Goal: Check status: Check status

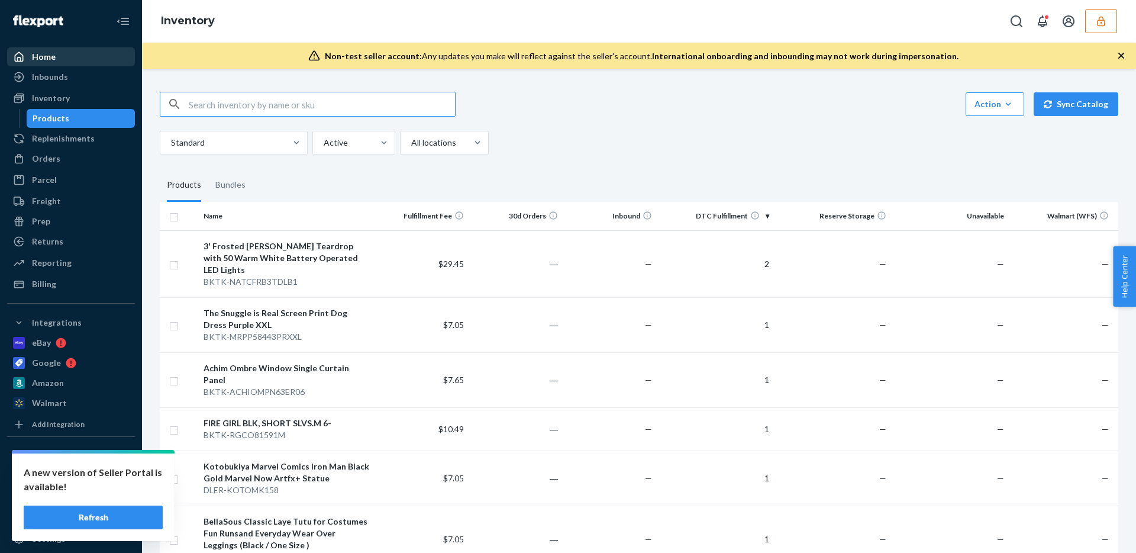
click at [80, 57] on div "Home" at bounding box center [70, 57] width 125 height 17
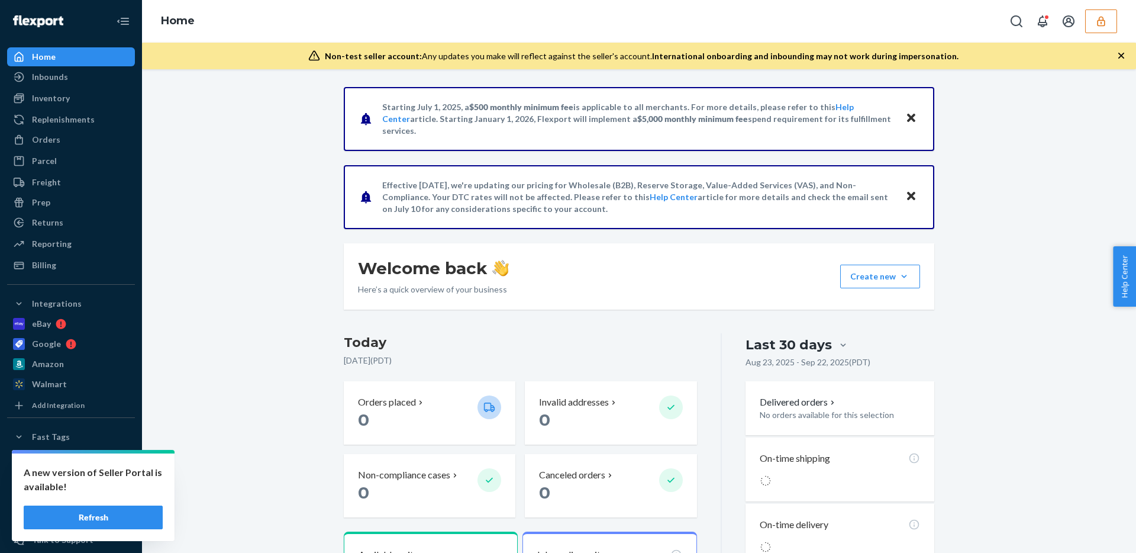
click at [1100, 23] on icon "button" at bounding box center [1101, 21] width 12 height 12
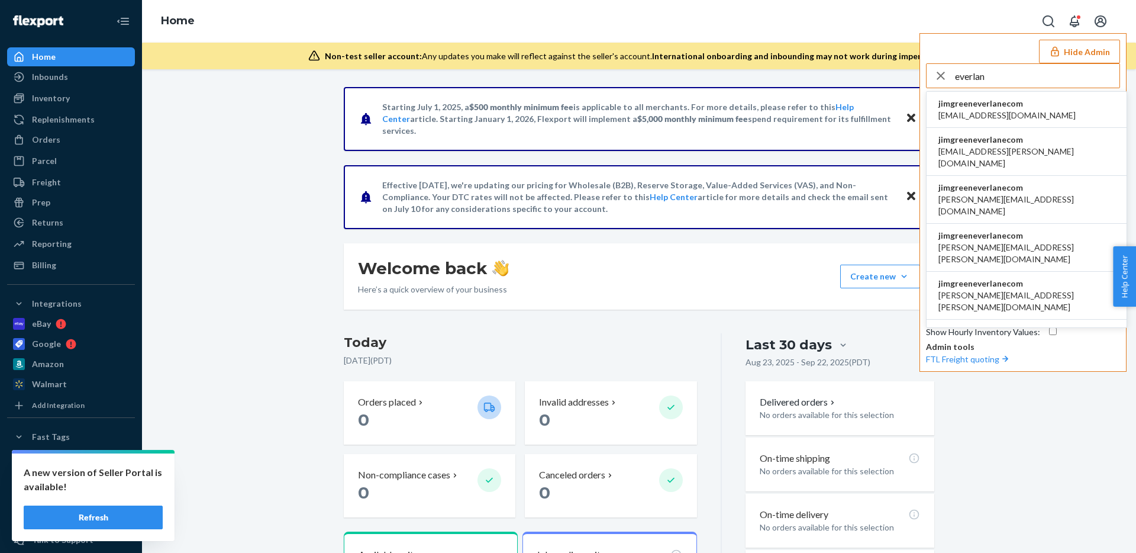
type input "everlan"
click at [1045, 150] on li "jimgreeneverlanecom [EMAIL_ADDRESS][PERSON_NAME][DOMAIN_NAME]" at bounding box center [1027, 152] width 200 height 48
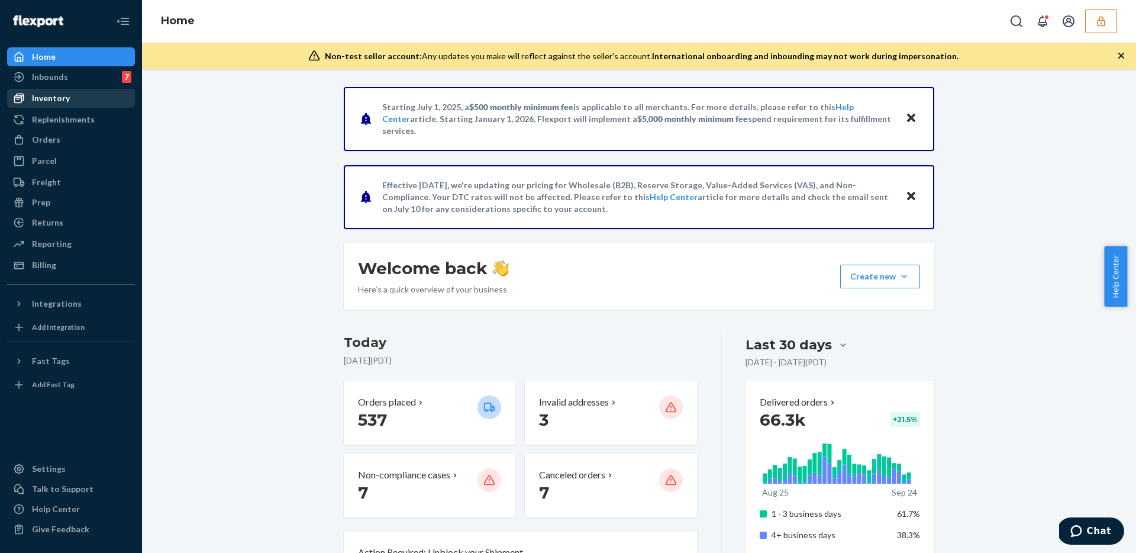
click at [71, 97] on div "Inventory" at bounding box center [70, 98] width 125 height 17
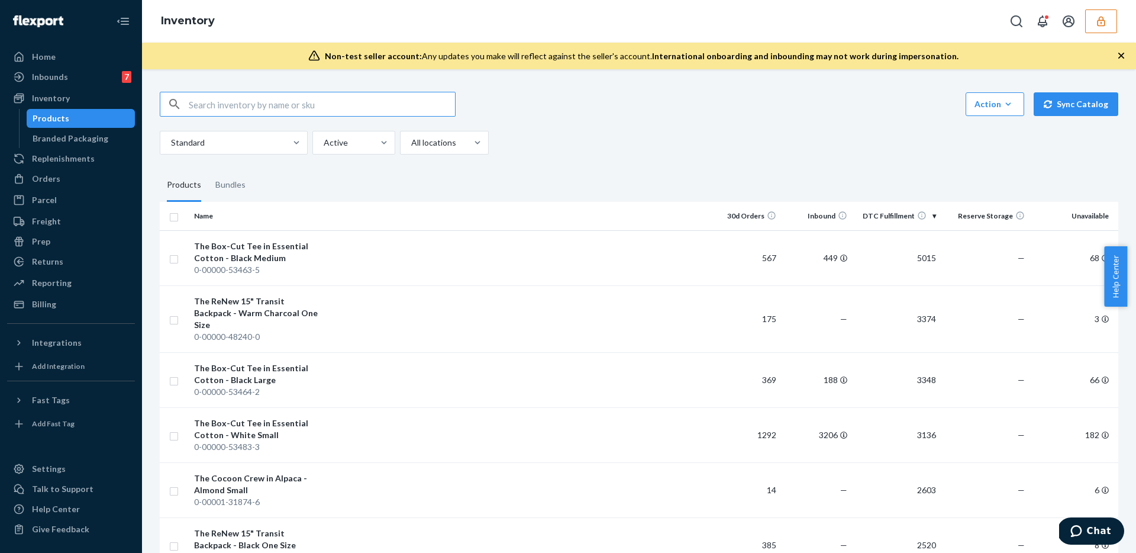
click at [217, 101] on input "text" at bounding box center [322, 104] width 266 height 24
type input "PP9314158654"
click at [54, 74] on div "Inbounds" at bounding box center [50, 77] width 36 height 12
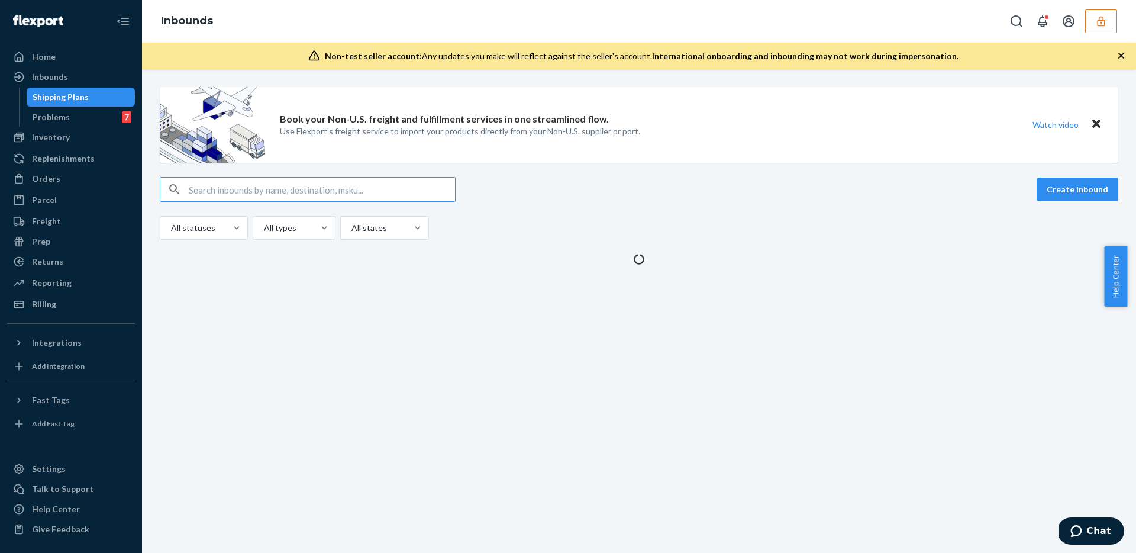
click at [211, 192] on input "text" at bounding box center [322, 190] width 266 height 24
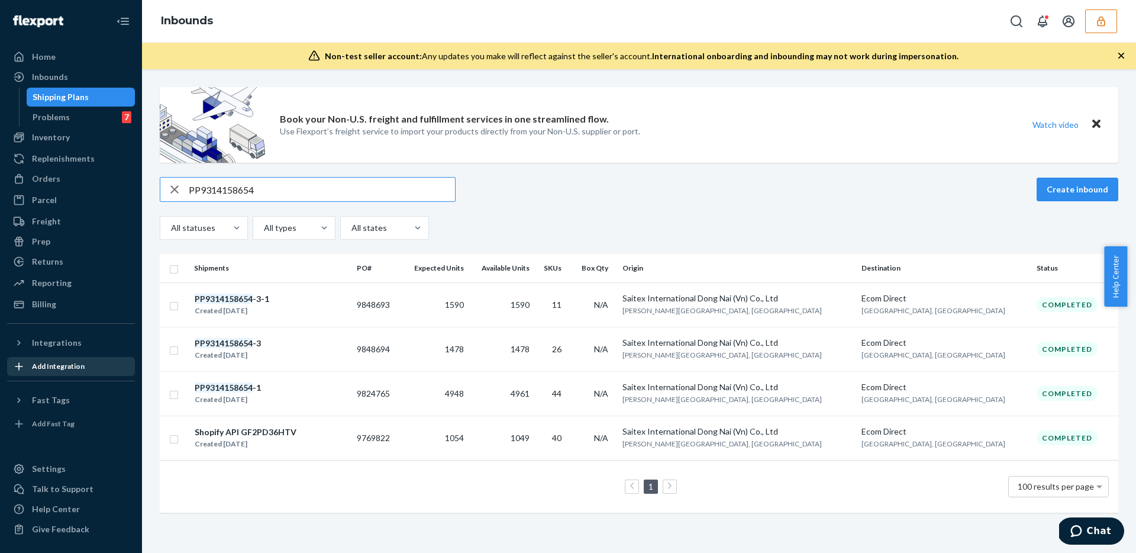
type input "PP9314158654"
click at [247, 388] on em "PP9314158654" at bounding box center [224, 387] width 58 height 10
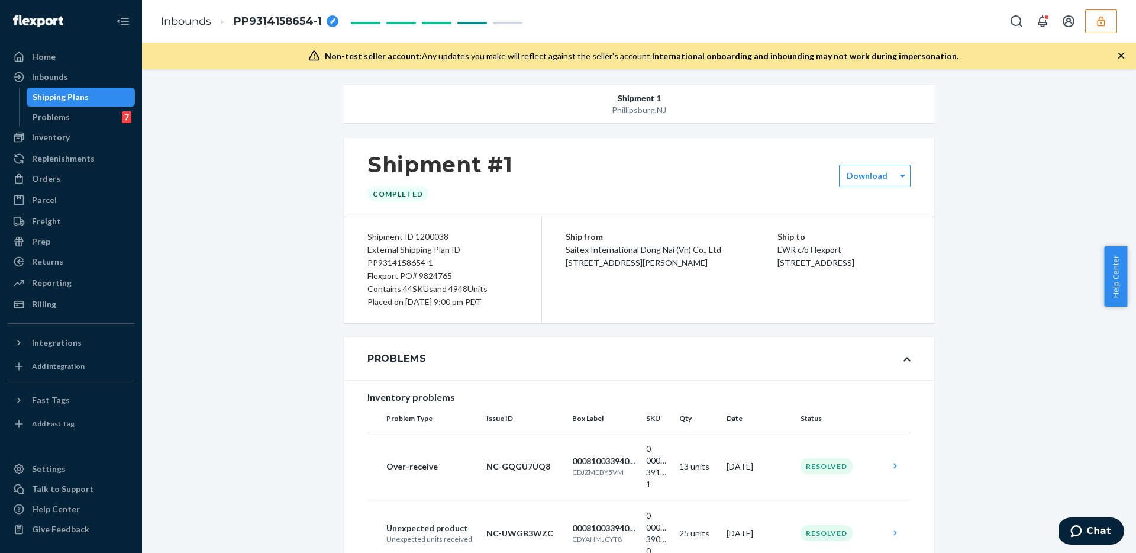
scroll to position [5, 0]
drag, startPoint x: 234, startPoint y: 21, endPoint x: 319, endPoint y: 20, distance: 84.6
click at [319, 20] on span "PP9314158654-1" at bounding box center [278, 21] width 88 height 15
drag, startPoint x: 307, startPoint y: 20, endPoint x: 221, endPoint y: 22, distance: 86.4
click at [221, 22] on li "PP9314158654-1" at bounding box center [289, 21] width 157 height 19
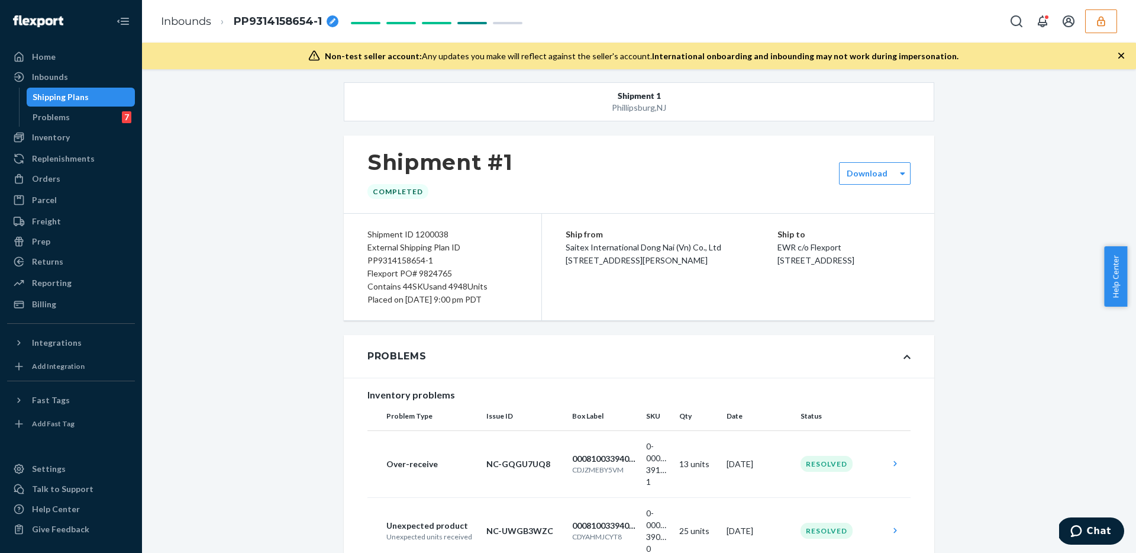
click at [178, 18] on link "Inbounds" at bounding box center [186, 21] width 50 height 13
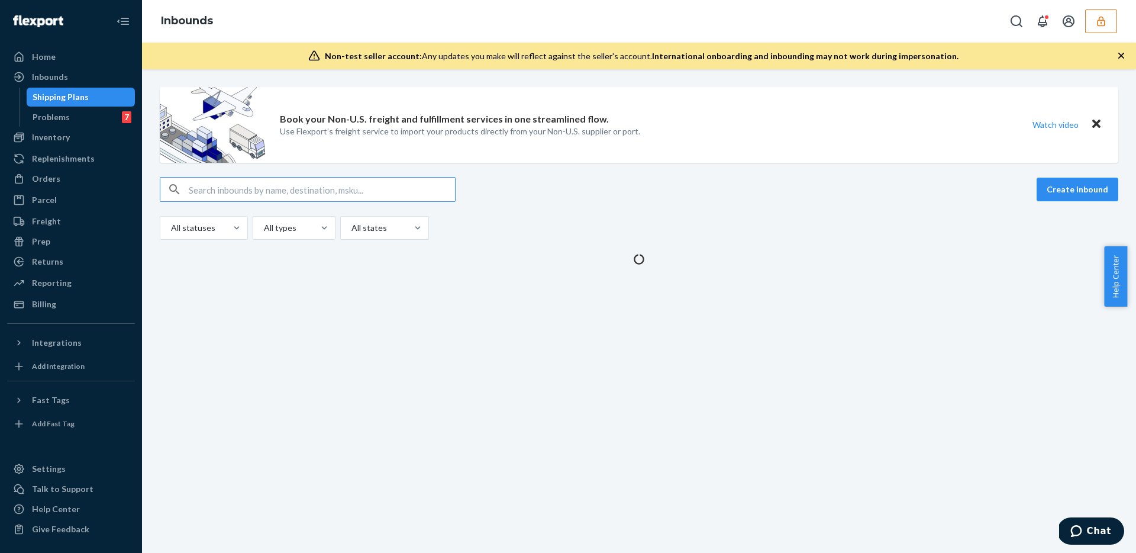
click at [221, 192] on input "text" at bounding box center [322, 190] width 266 height 24
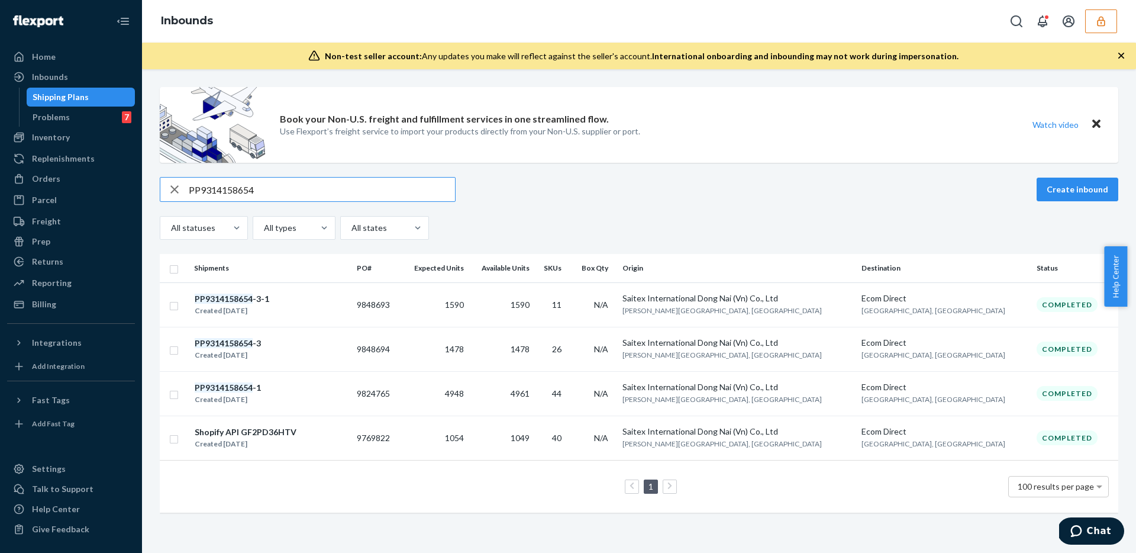
type input "PP9314158654"
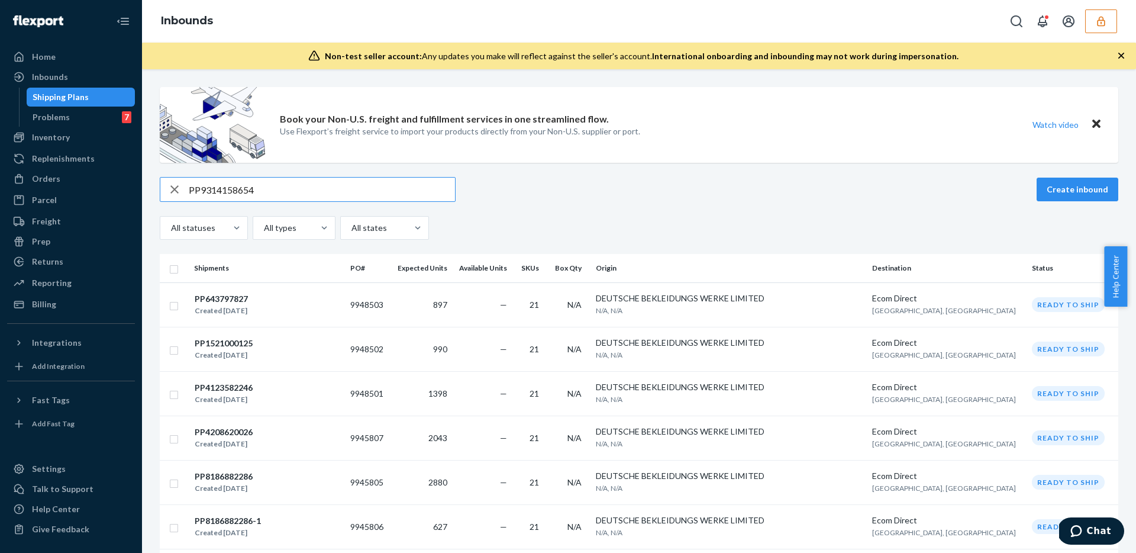
click at [282, 192] on input "PP9314158654" at bounding box center [322, 190] width 266 height 24
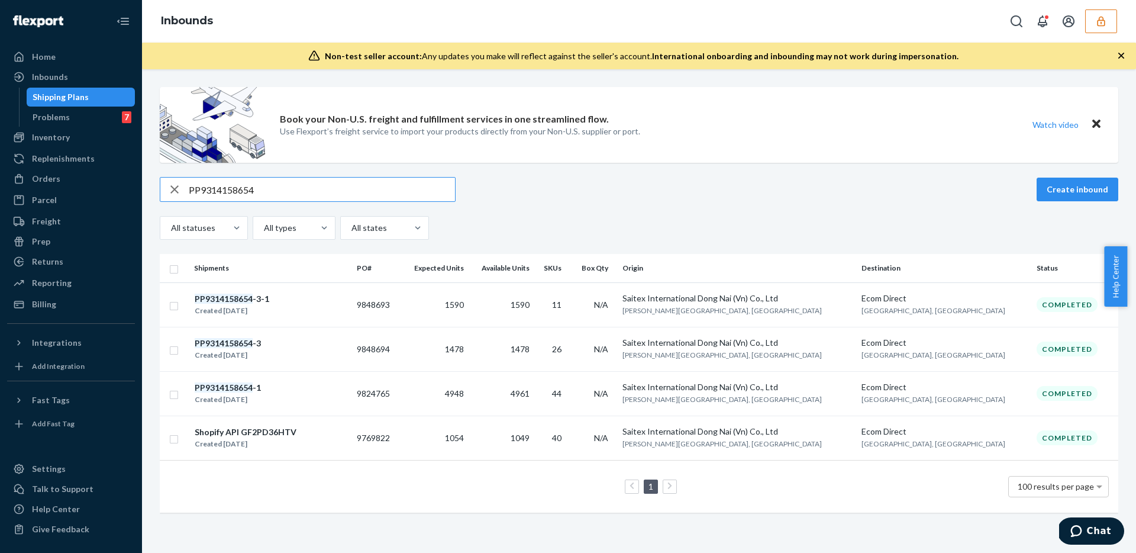
click at [598, 175] on div "Book your Non-U.S. freight and fulfillment services in one streamlined flow. Us…" at bounding box center [639, 305] width 976 height 437
click at [344, 477] on div "1 100 results per page" at bounding box center [639, 486] width 940 height 38
click at [267, 430] on div "Shopify API GF2PD36HTV" at bounding box center [246, 432] width 102 height 12
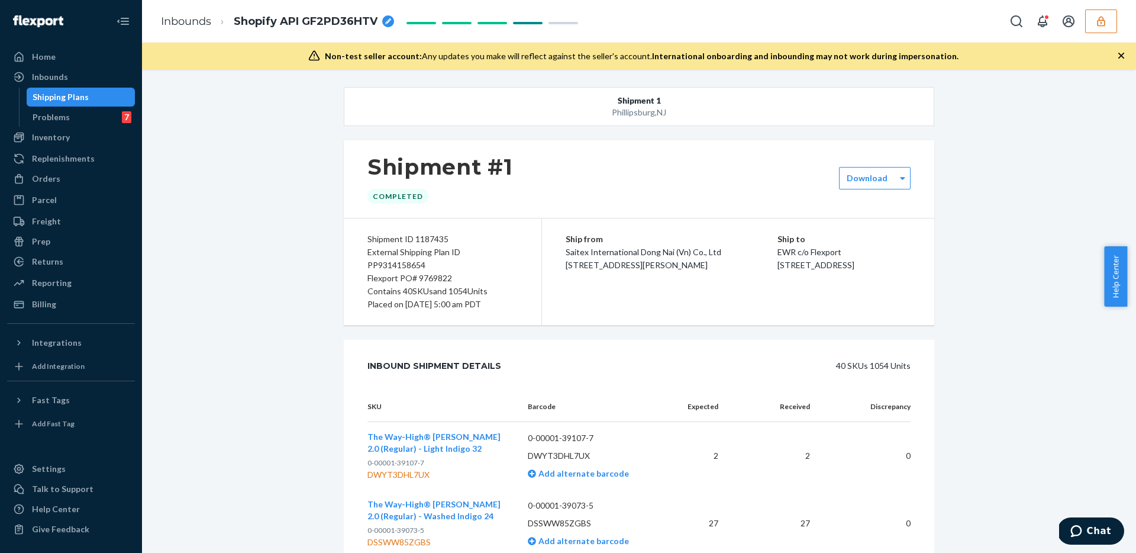
click at [314, 20] on span "Shopify API GF2PD36HTV" at bounding box center [306, 21] width 144 height 15
click at [318, 20] on input "Shopify API GF2PD36HTV" at bounding box center [293, 21] width 118 height 19
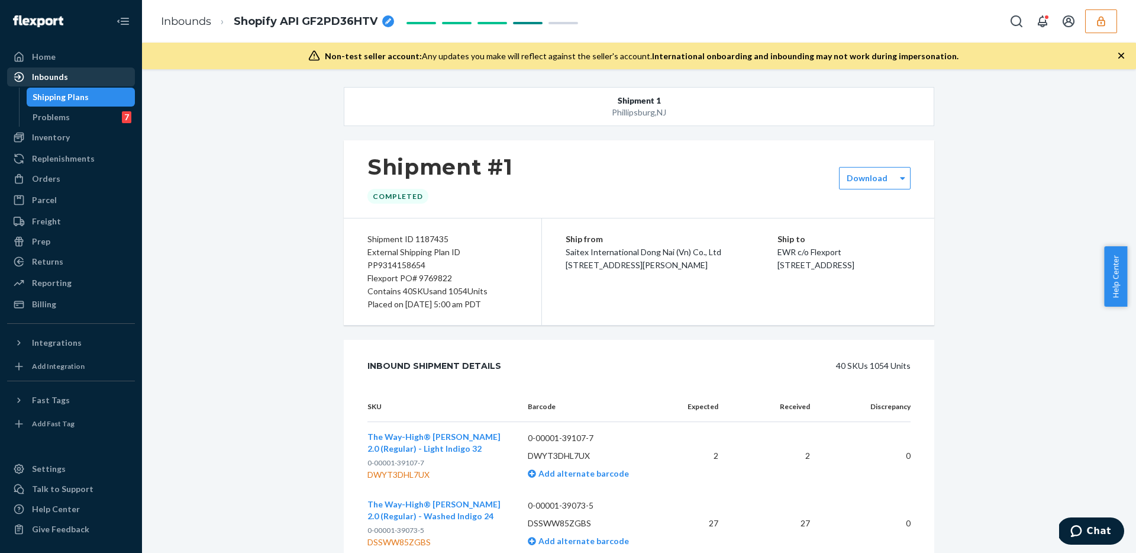
click at [46, 76] on div "Inbounds" at bounding box center [50, 77] width 36 height 12
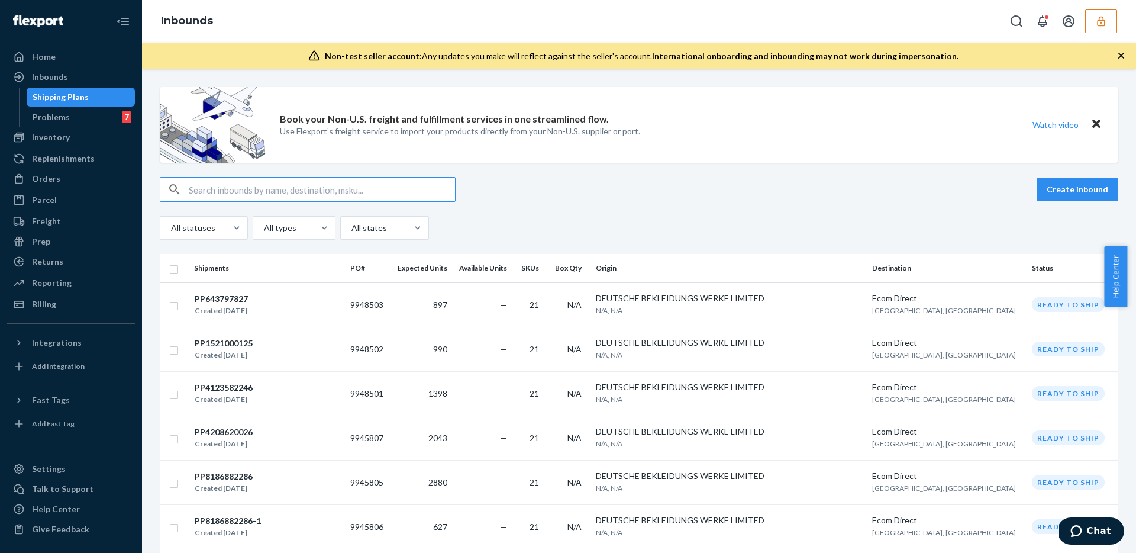
click at [286, 189] on input "text" at bounding box center [322, 190] width 266 height 24
paste input "PP2568798202"
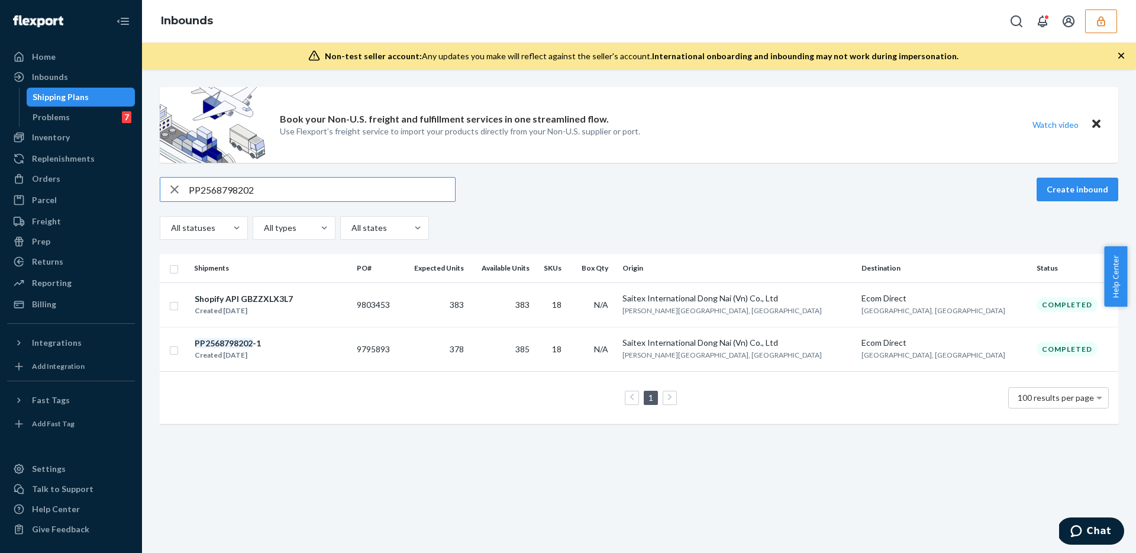
click at [237, 190] on input "PP2568798202" at bounding box center [322, 190] width 266 height 24
type input "PP2568798202"
drag, startPoint x: 295, startPoint y: 296, endPoint x: 196, endPoint y: 298, distance: 98.8
click at [196, 298] on div "Shopify API GBZZXLX3L7 Created Jun 16, 2025" at bounding box center [270, 304] width 153 height 25
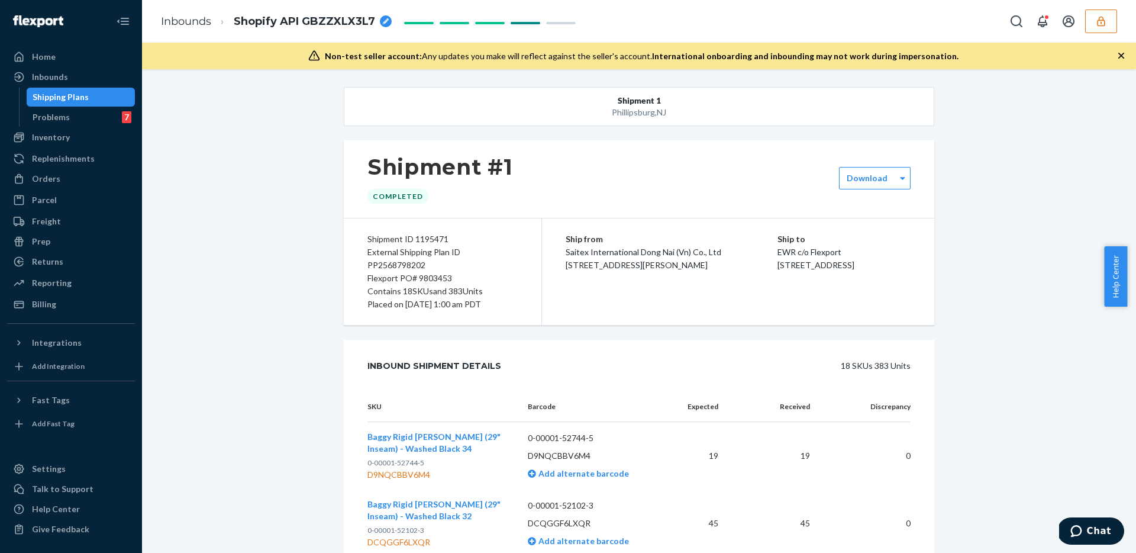
click at [317, 11] on ol "Inbounds Shopify API GBZZXLX3L7" at bounding box center [276, 21] width 250 height 35
click at [318, 21] on span "Shopify API GBZZXLX3L7" at bounding box center [304, 21] width 141 height 15
click at [318, 21] on input "Shopify API GBZZXLX3L7" at bounding box center [293, 21] width 118 height 19
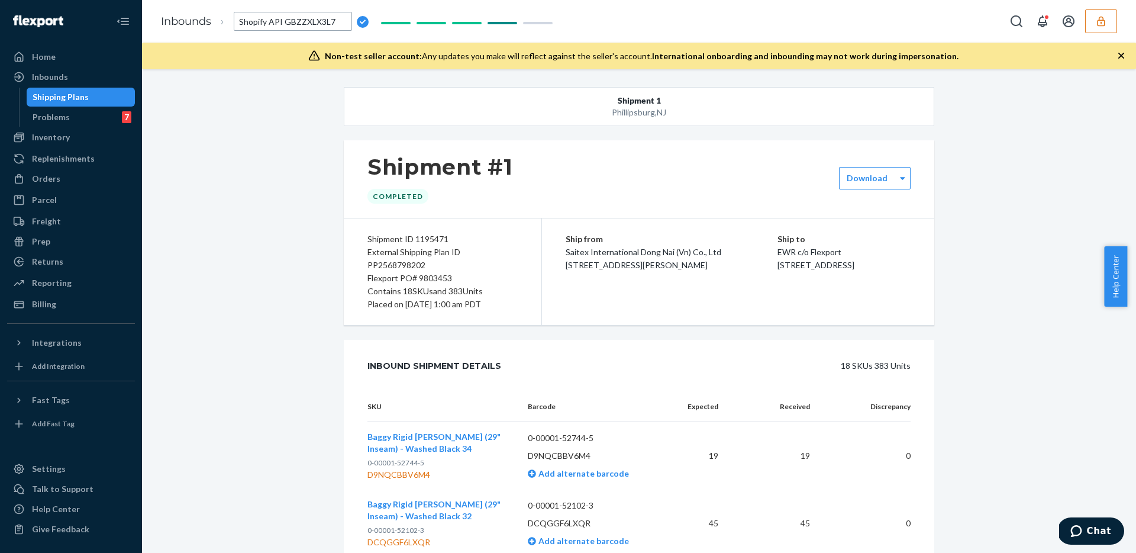
click at [200, 20] on link "Inbounds" at bounding box center [186, 21] width 50 height 13
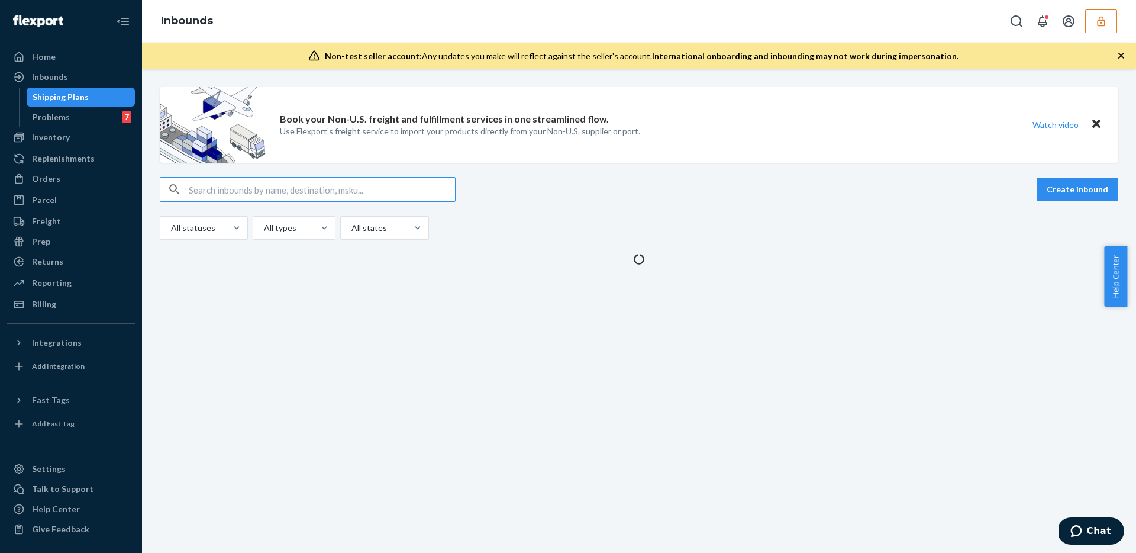
click at [240, 193] on input "text" at bounding box center [322, 190] width 266 height 24
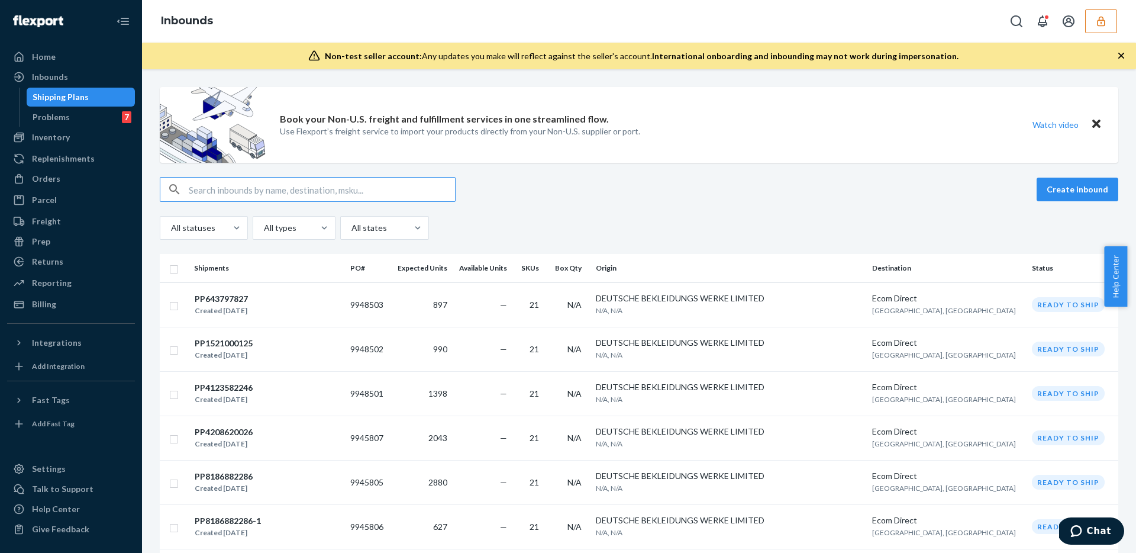
click at [265, 181] on input "text" at bounding box center [322, 190] width 266 height 24
click at [268, 192] on input "text" at bounding box center [322, 190] width 266 height 24
paste input "Shopify API GBZZXLX3L7"
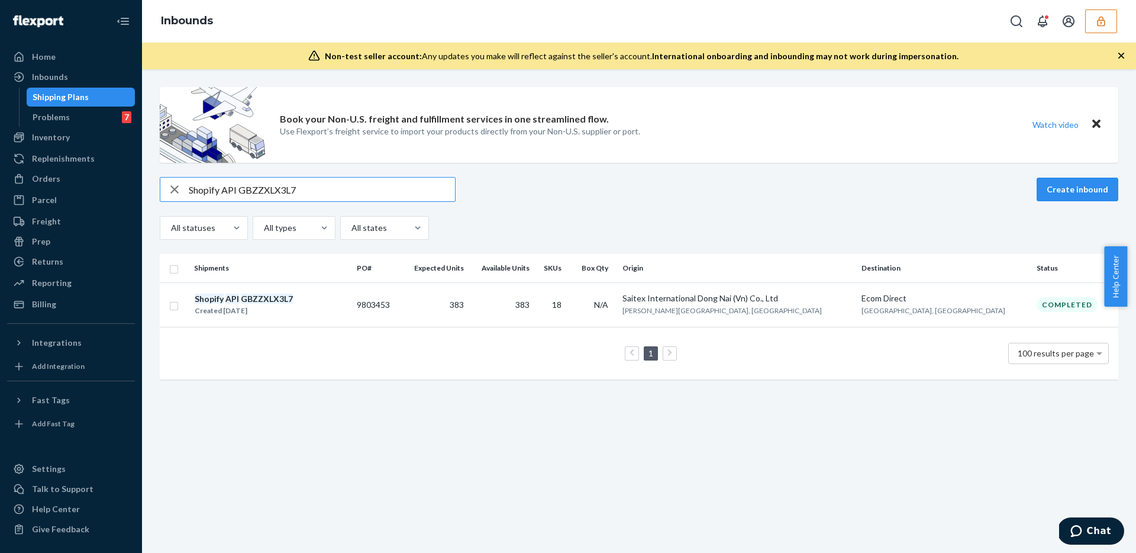
type input "Shopify API GBZZXLX3L7"
click at [609, 179] on div "Shopify API GBZZXLX3L7 Create inbound" at bounding box center [639, 189] width 959 height 25
click at [234, 307] on div "Created Jun 16, 2025" at bounding box center [244, 311] width 98 height 12
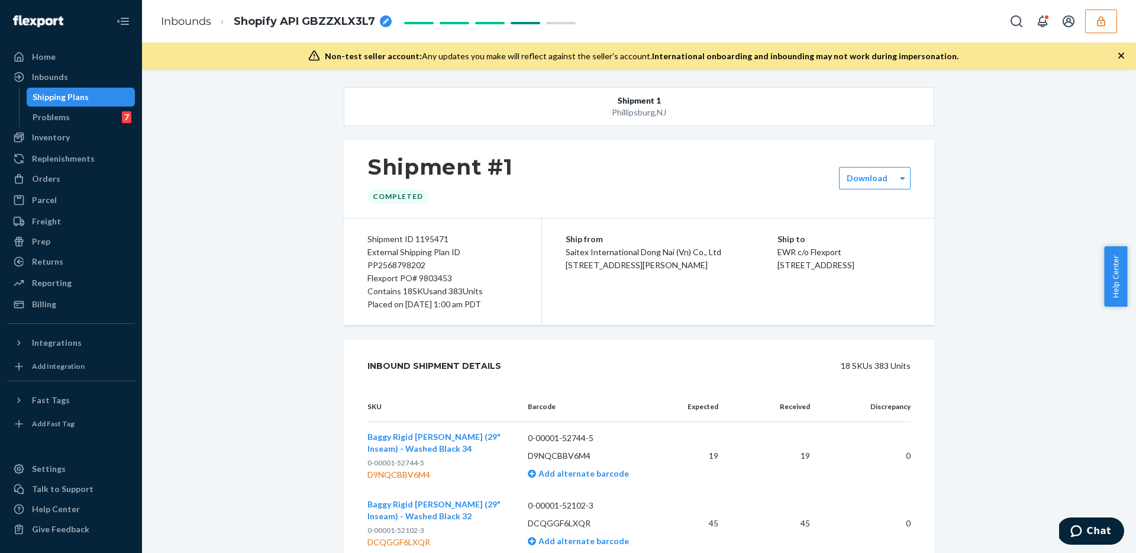
click at [199, 21] on link "Inbounds" at bounding box center [186, 21] width 50 height 13
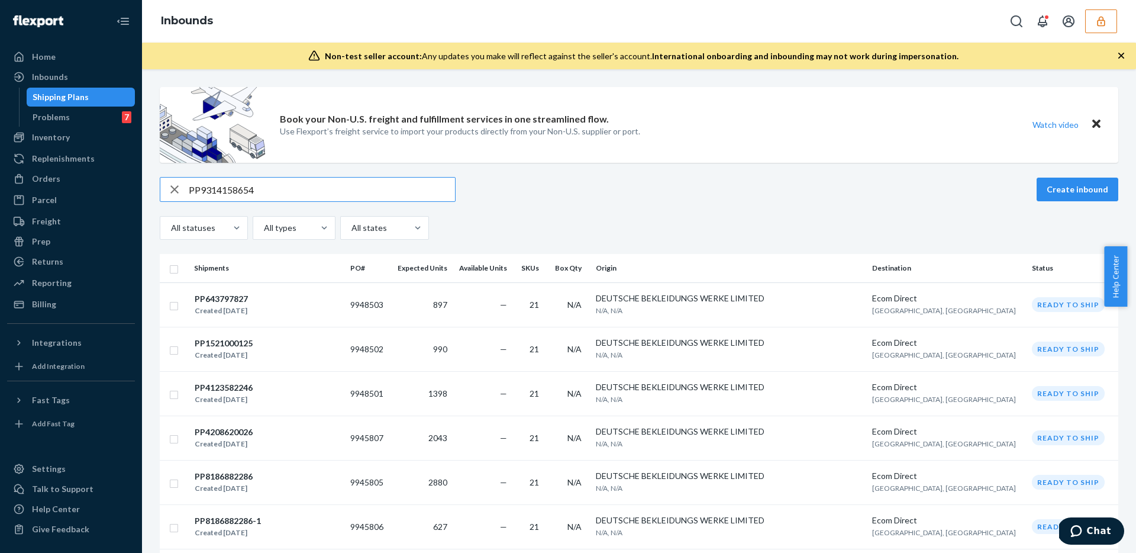
type input "PP9314158654"
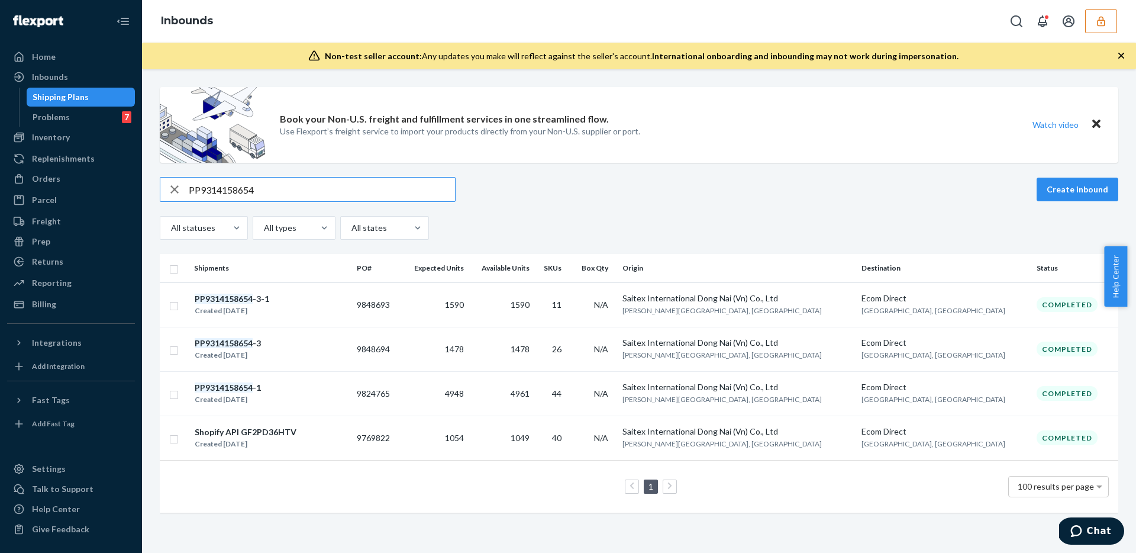
click at [288, 429] on div "Shopify API GF2PD36HTV" at bounding box center [246, 432] width 102 height 12
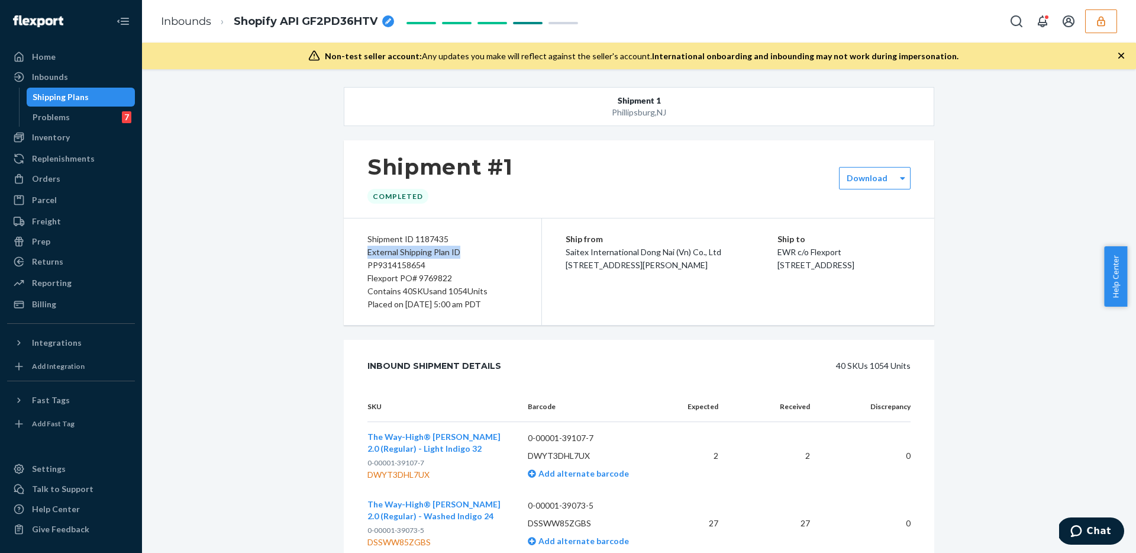
drag, startPoint x: 456, startPoint y: 251, endPoint x: 355, endPoint y: 253, distance: 101.2
click at [355, 253] on div "Shipment ID 1187435 External Shipping Plan ID PP9314158654 Flexport PO# 9769822…" at bounding box center [443, 271] width 198 height 107
click at [428, 276] on div "Flexport PO# 9769822" at bounding box center [442, 278] width 150 height 13
copy div "9769822"
